Goal: Information Seeking & Learning: Learn about a topic

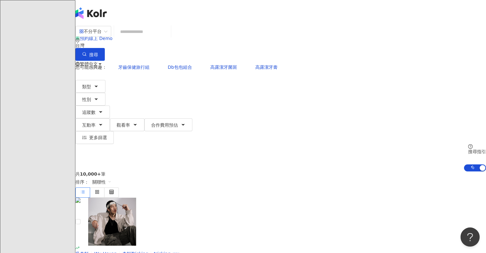
click at [465, 102] on div "J" at bounding box center [280, 115] width 411 height 26
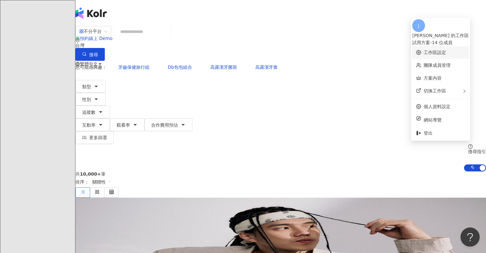
click at [433, 51] on link "工作區設定" at bounding box center [435, 52] width 22 height 5
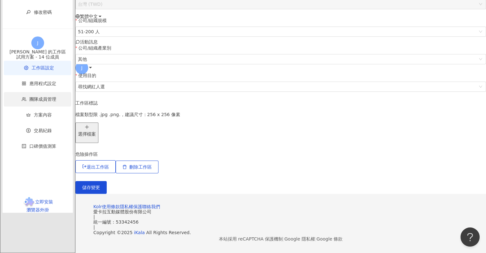
scroll to position [192, 0]
click at [37, 86] on span "應用程式設定" at bounding box center [42, 83] width 27 height 5
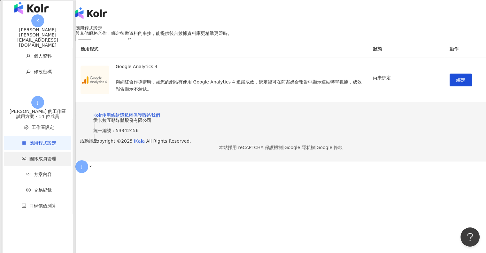
click at [27, 151] on li "團隊成員管理" at bounding box center [37, 158] width 67 height 14
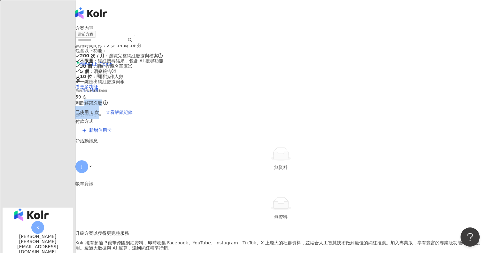
drag, startPoint x: 365, startPoint y: 96, endPoint x: 377, endPoint y: 108, distance: 16.9
click at [377, 108] on div "網紅社群數據檔案解鎖 59 次 剩餘解鎖次數 已使用 1 次 查看解鎖紀錄" at bounding box center [280, 103] width 411 height 29
click at [400, 116] on div "已使用 1 次 查看解鎖紀錄" at bounding box center [280, 112] width 411 height 13
click at [133, 112] on span "查看解鎖紀錄" at bounding box center [119, 112] width 27 height 5
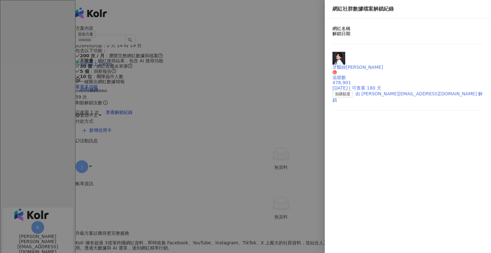
click at [354, 55] on div "牙醫師炫晨 追蹤數 478,901" at bounding box center [407, 68] width 151 height 33
click at [198, 30] on div at bounding box center [245, 126] width 491 height 253
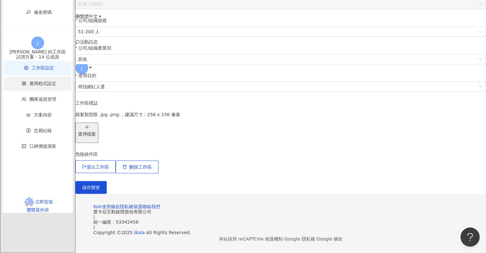
scroll to position [192, 0]
click at [43, 91] on li "應用程式設定" at bounding box center [37, 83] width 67 height 14
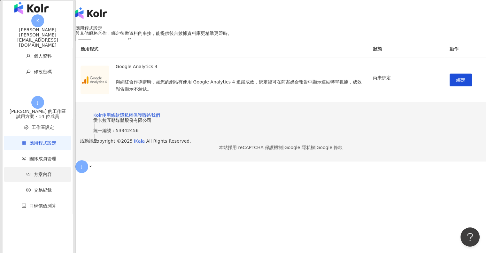
click at [48, 169] on span "方案內容" at bounding box center [39, 174] width 55 height 14
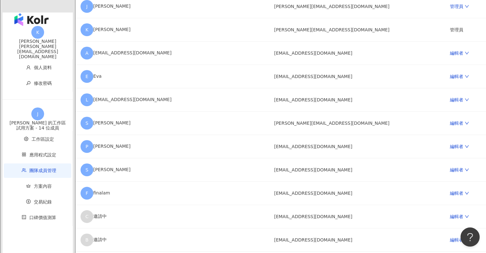
scroll to position [96, 0]
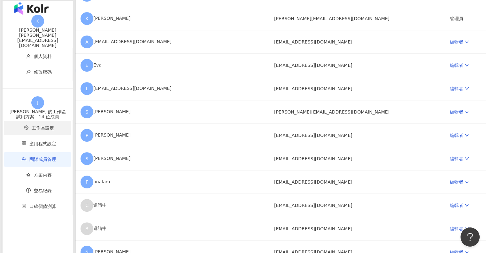
click at [35, 125] on span "工作區設定" at bounding box center [43, 127] width 22 height 5
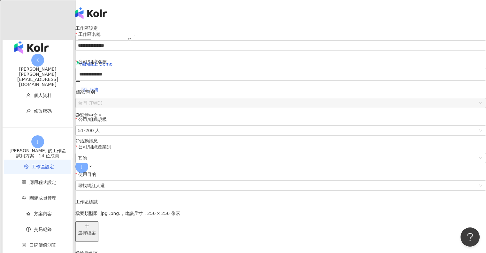
click at [326, 77] on div "回到服務" at bounding box center [280, 90] width 411 height 26
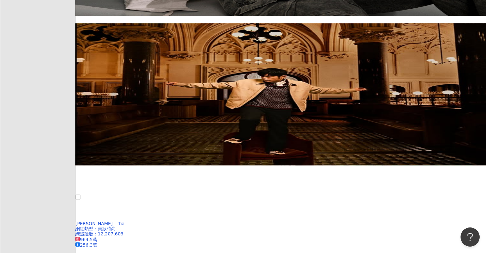
scroll to position [349, 0]
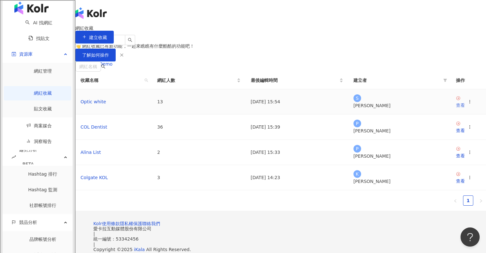
click at [456, 109] on div "查看" at bounding box center [460, 105] width 9 height 7
click at [456, 100] on icon at bounding box center [458, 98] width 4 height 4
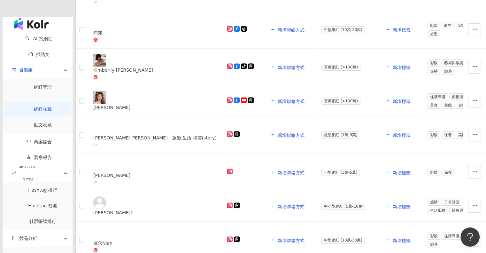
scroll to position [160, 0]
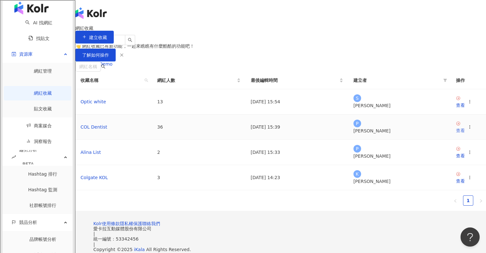
click at [456, 134] on div "查看" at bounding box center [460, 130] width 9 height 7
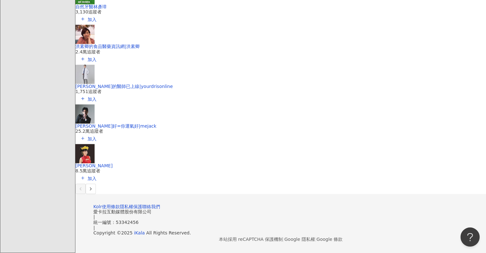
scroll to position [1023, 0]
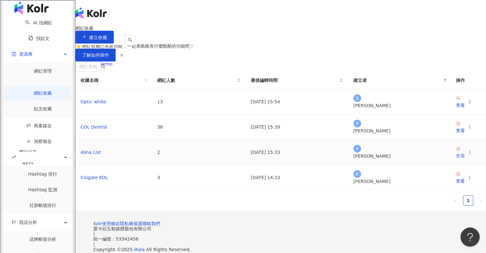
click at [456, 159] on div "查看" at bounding box center [460, 155] width 9 height 7
click at [456, 184] on div "查看" at bounding box center [460, 180] width 9 height 7
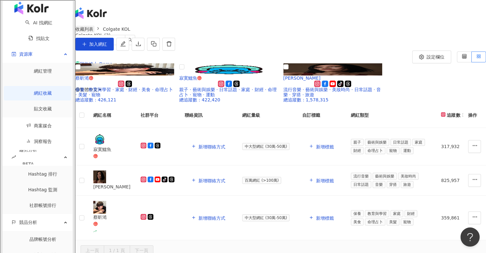
click at [95, 33] on link "收藏列表" at bounding box center [84, 29] width 20 height 7
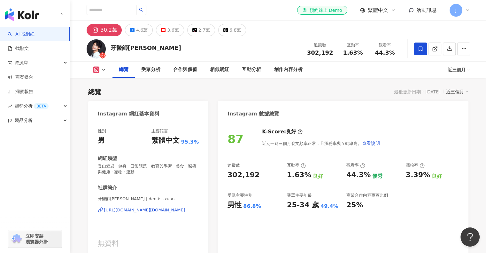
scroll to position [192, 0]
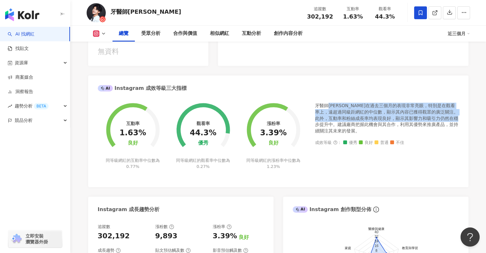
drag, startPoint x: 328, startPoint y: 108, endPoint x: 334, endPoint y: 128, distance: 20.8
click at [334, 128] on div "牙醫師炫晨在過去三個月的表現非常亮眼，特別是在觀看率上，遠超過同級距網紅的中位數，顯示其內容已獲得觀眾的廣泛關注。此外，互動率和粉絲成長率均表現良好，顯示其影…" at bounding box center [387, 118] width 144 height 31
click at [346, 115] on div "牙醫師炫晨在過去三個月的表現非常亮眼，特別是在觀看率上，遠超過同級距網紅的中位數，顯示其內容已獲得觀眾的廣泛關注。此外，互動率和粉絲成長率均表現良好，顯示其影…" at bounding box center [387, 118] width 144 height 31
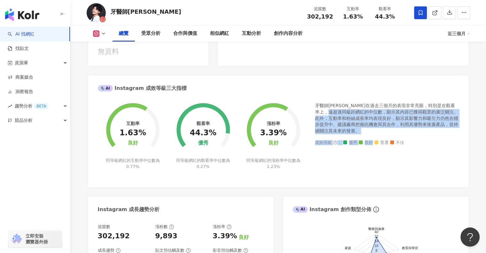
drag, startPoint x: 346, startPoint y: 112, endPoint x: 372, endPoint y: 137, distance: 36.2
click at [372, 137] on div "牙醫師炫晨在過去三個月的表現非常亮眼，特別是在觀看率上，遠超過同級距網紅的中位數，顯示其內容已獲得觀眾的廣泛關注。此外，互動率和粉絲成長率均表現良好，顯示其影…" at bounding box center [387, 140] width 144 height 74
click at [373, 130] on div "牙醫師炫晨在過去三個月的表現非常亮眼，特別是在觀看率上，遠超過同級距網紅的中位數，顯示其內容已獲得觀眾的廣泛關注。此外，互動率和粉絲成長率均表現良好，顯示其影…" at bounding box center [387, 118] width 144 height 31
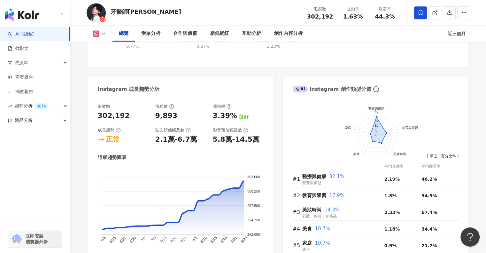
scroll to position [320, 0]
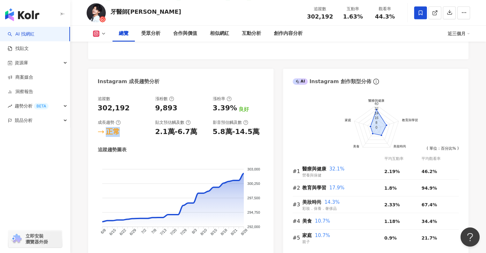
drag, startPoint x: 105, startPoint y: 132, endPoint x: 119, endPoint y: 133, distance: 13.8
click at [119, 133] on div "正常" at bounding box center [123, 132] width 51 height 10
drag, startPoint x: 153, startPoint y: 133, endPoint x: 194, endPoint y: 140, distance: 42.2
click at [194, 140] on div "追蹤數 302,192 漲粉數 9,893 漲粉率 3.39% 良好 成長趨勢 正常 貼文預估觸及數 2.1萬-6.7萬 影音預估觸及數 5.8萬-14.5萬…" at bounding box center [181, 173] width 166 height 155
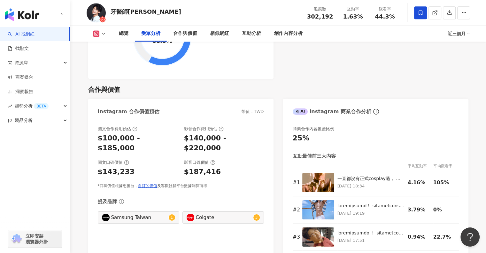
scroll to position [831, 0]
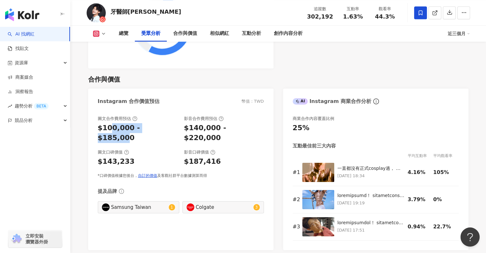
drag, startPoint x: 109, startPoint y: 128, endPoint x: 161, endPoint y: 131, distance: 52.2
click at [161, 131] on div "$100,000 - $185,000" at bounding box center [138, 133] width 80 height 20
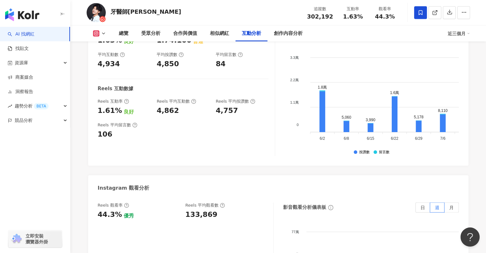
scroll to position [1342, 0]
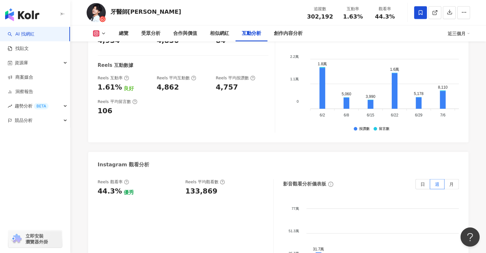
click at [65, 61] on div "資源庫" at bounding box center [35, 63] width 70 height 14
click at [66, 63] on div "資源庫" at bounding box center [35, 63] width 70 height 14
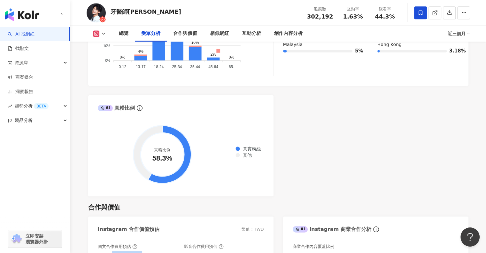
scroll to position [735, 0]
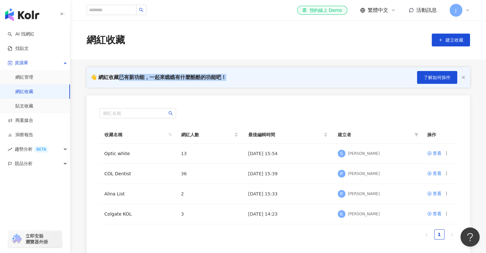
drag, startPoint x: 129, startPoint y: 72, endPoint x: 231, endPoint y: 74, distance: 101.6
click at [231, 74] on div "👋 網紅收藏已有新功能，一起來瞧瞧有什麼酷酷的功能吧！ 了解如何操作" at bounding box center [278, 77] width 383 height 20
click at [24, 109] on link "貼文收藏" at bounding box center [24, 106] width 18 height 6
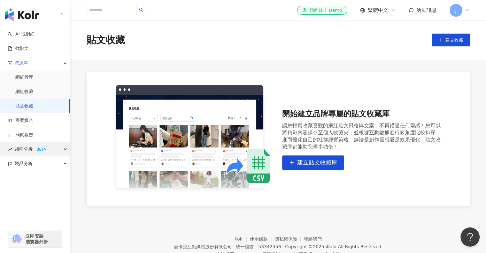
click at [49, 147] on div "趨勢分析 BETA" at bounding box center [35, 149] width 70 height 14
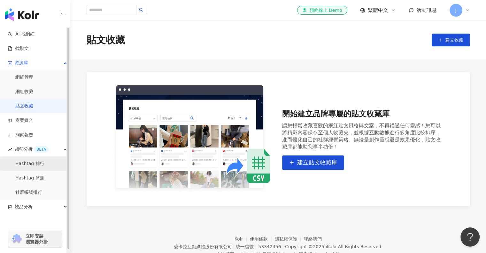
click at [40, 162] on link "Hashtag 排行" at bounding box center [29, 163] width 29 height 6
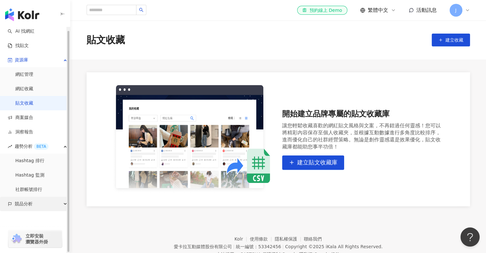
click at [25, 201] on span "競品分析" at bounding box center [24, 204] width 18 height 14
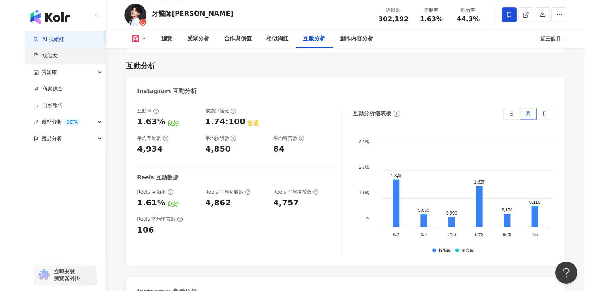
scroll to position [1239, 0]
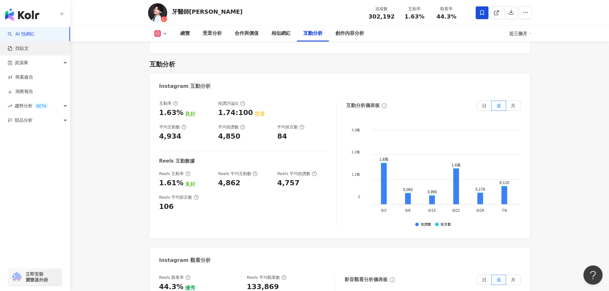
click at [25, 50] on link "找貼文" at bounding box center [18, 48] width 21 height 6
click at [26, 14] on img "button" at bounding box center [22, 14] width 34 height 13
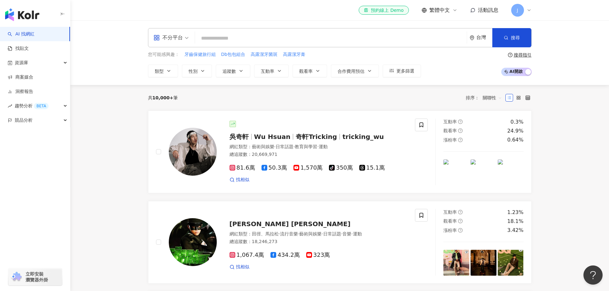
click at [229, 36] on input "search" at bounding box center [331, 38] width 267 height 12
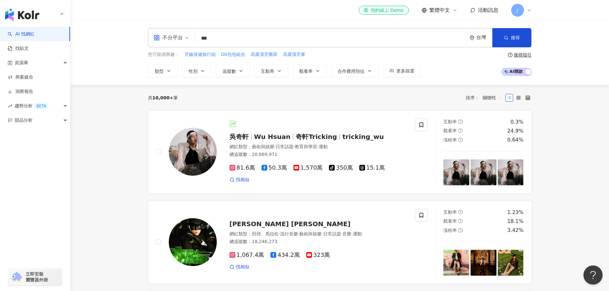
type input "***"
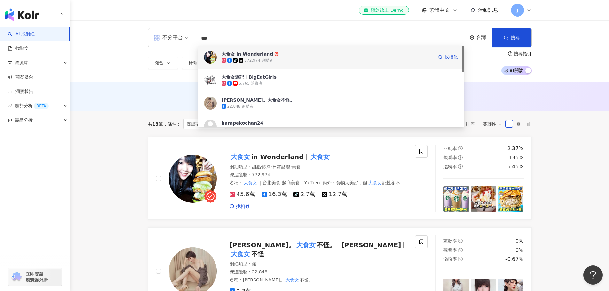
click at [243, 57] on div "大食女 in Wonderland" at bounding box center [247, 54] width 52 height 6
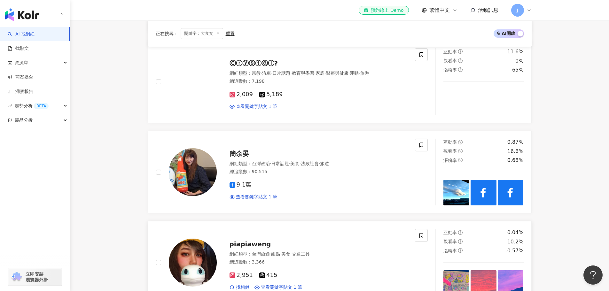
scroll to position [523, 0]
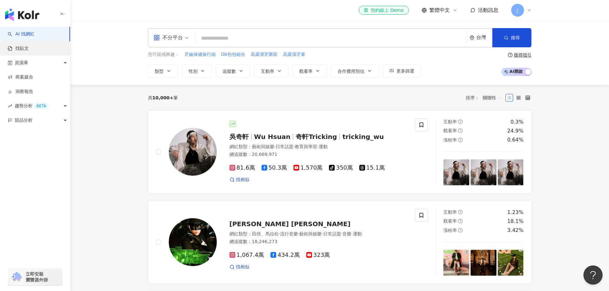
click at [29, 48] on link "找貼文" at bounding box center [18, 48] width 21 height 6
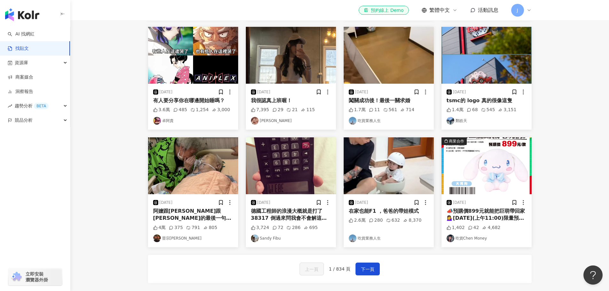
scroll to position [192, 0]
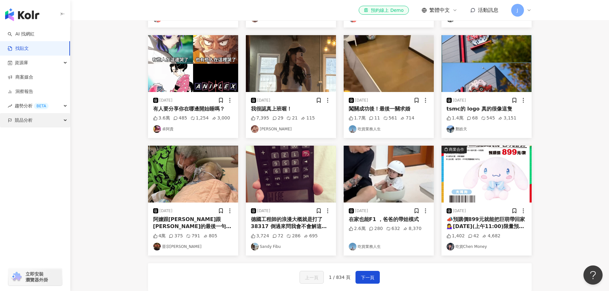
click at [49, 125] on div "競品分析" at bounding box center [35, 120] width 70 height 14
click at [45, 106] on div "BETA" at bounding box center [41, 106] width 15 height 6
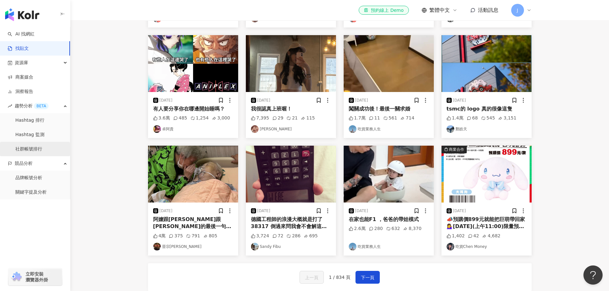
click at [39, 146] on link "社群帳號排行" at bounding box center [28, 149] width 27 height 6
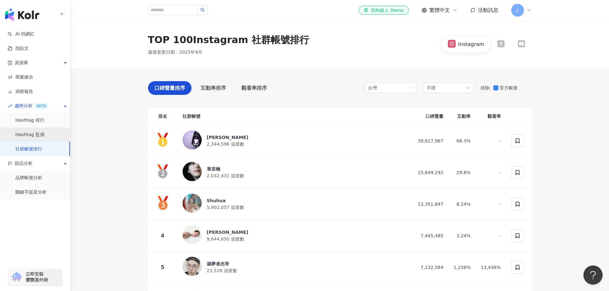
click at [36, 135] on link "Hashtag 監測" at bounding box center [29, 135] width 29 height 6
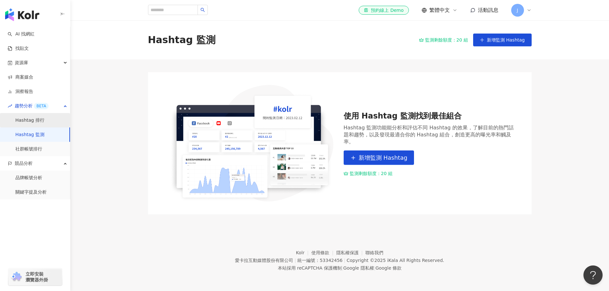
click at [41, 120] on link "Hashtag 排行" at bounding box center [29, 120] width 29 height 6
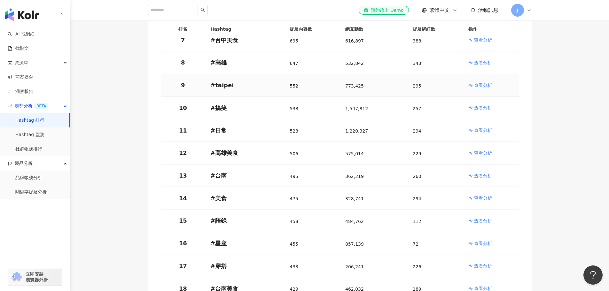
scroll to position [160, 0]
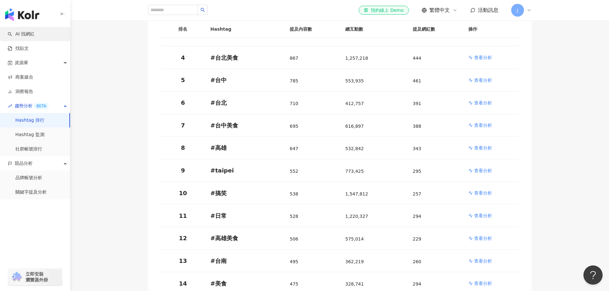
click at [35, 31] on link "AI 找網紅" at bounding box center [21, 34] width 27 height 6
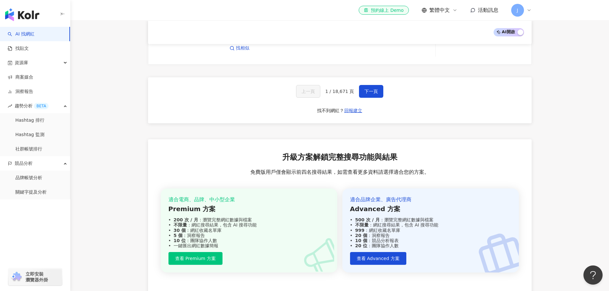
scroll to position [1200, 0]
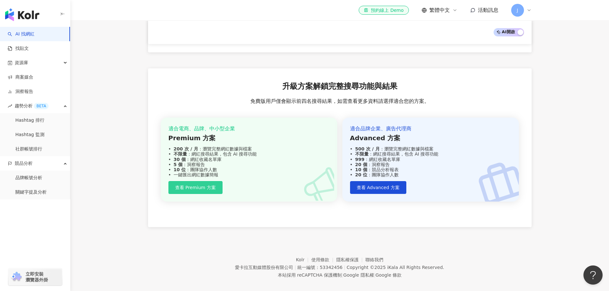
click at [209, 185] on span "查看 Premium 方案" at bounding box center [195, 187] width 41 height 5
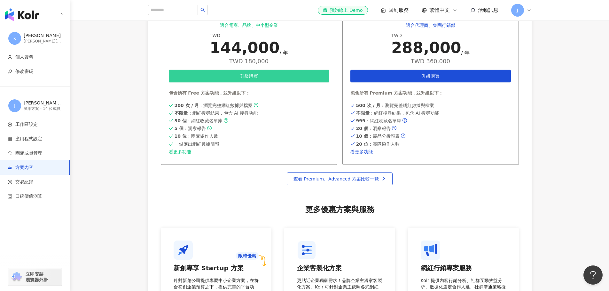
scroll to position [383, 0]
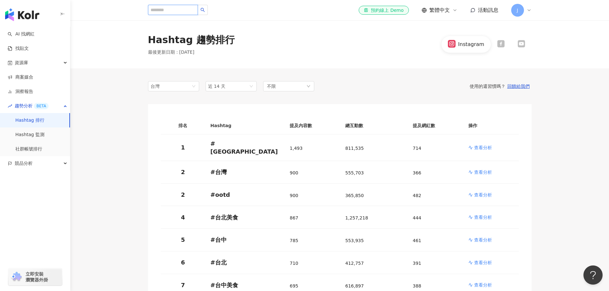
click at [187, 9] on input "search" at bounding box center [173, 10] width 50 height 10
type input "****"
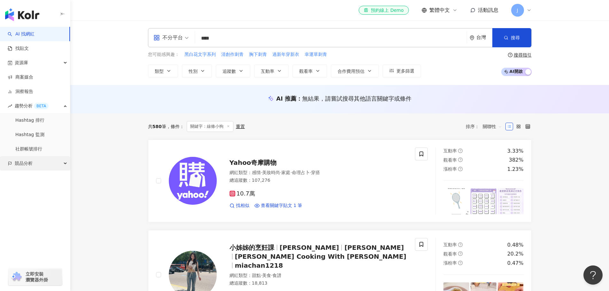
click at [33, 167] on div "競品分析" at bounding box center [35, 163] width 70 height 14
click at [33, 177] on link "品牌帳號分析" at bounding box center [28, 178] width 27 height 6
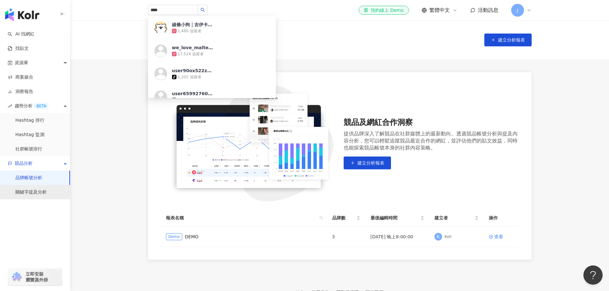
click at [35, 189] on link "關鍵字提及分析" at bounding box center [30, 192] width 31 height 6
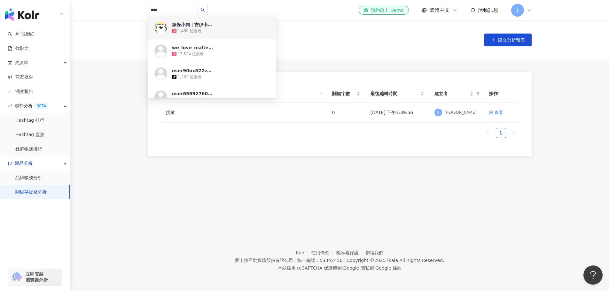
click at [336, 23] on div "關鍵字提及分析 建立分析報表" at bounding box center [339, 39] width 538 height 39
click at [498, 112] on div "查看" at bounding box center [498, 112] width 9 height 7
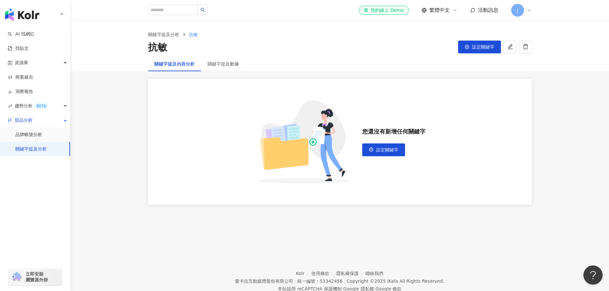
click at [200, 60] on div "關鍵字提及內容分析" at bounding box center [174, 64] width 53 height 15
click at [217, 68] on div "關鍵字提及數據" at bounding box center [223, 64] width 44 height 15
click at [219, 63] on div "關鍵字提及數據" at bounding box center [222, 63] width 31 height 7
